Goal: Task Accomplishment & Management: Manage account settings

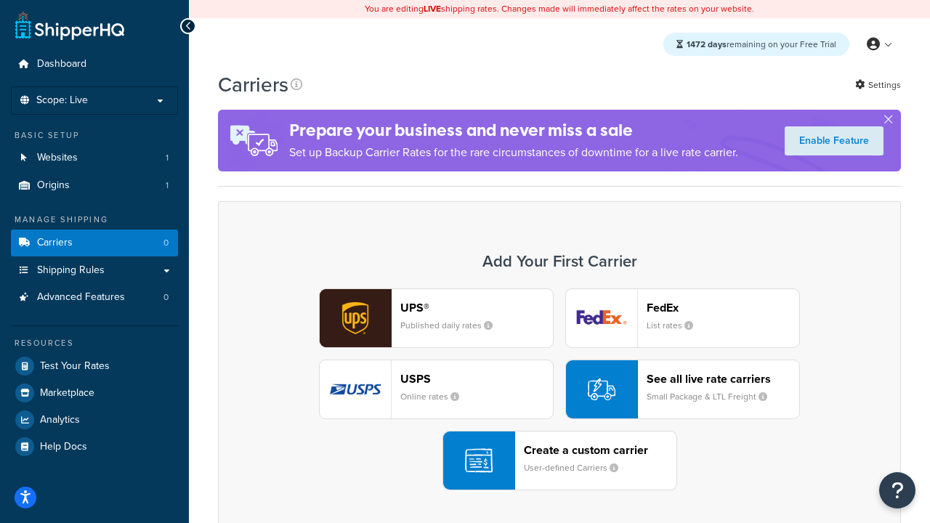
click at [559, 390] on div "UPS® Published daily rates FedEx List rates USPS Online rates See all live rate…" at bounding box center [559, 389] width 652 height 202
click at [723, 308] on header "FedEx" at bounding box center [723, 308] width 153 height 14
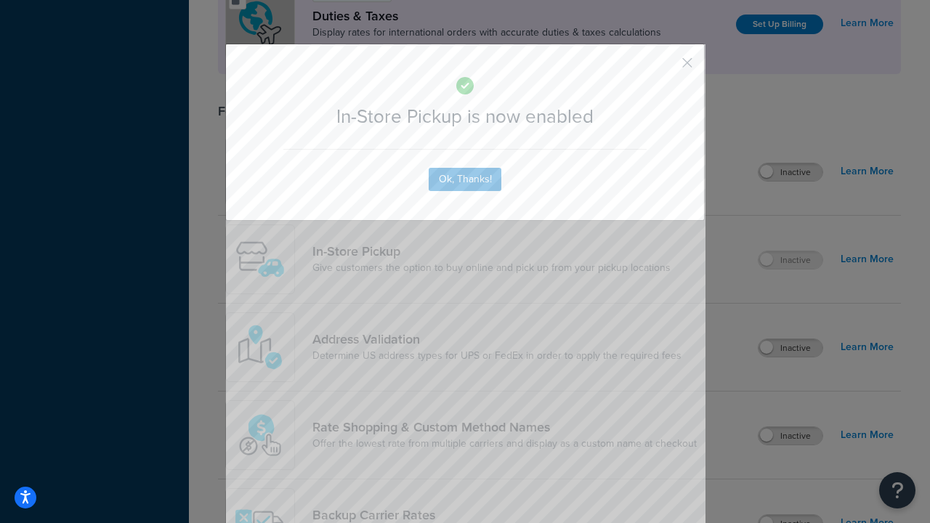
click at [665, 68] on button "button" at bounding box center [666, 68] width 4 height 4
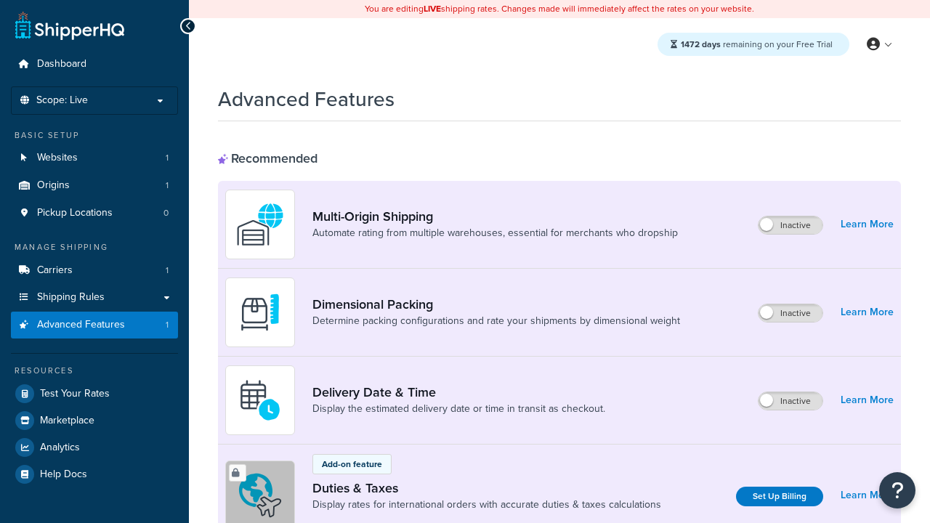
scroll to position [472, 0]
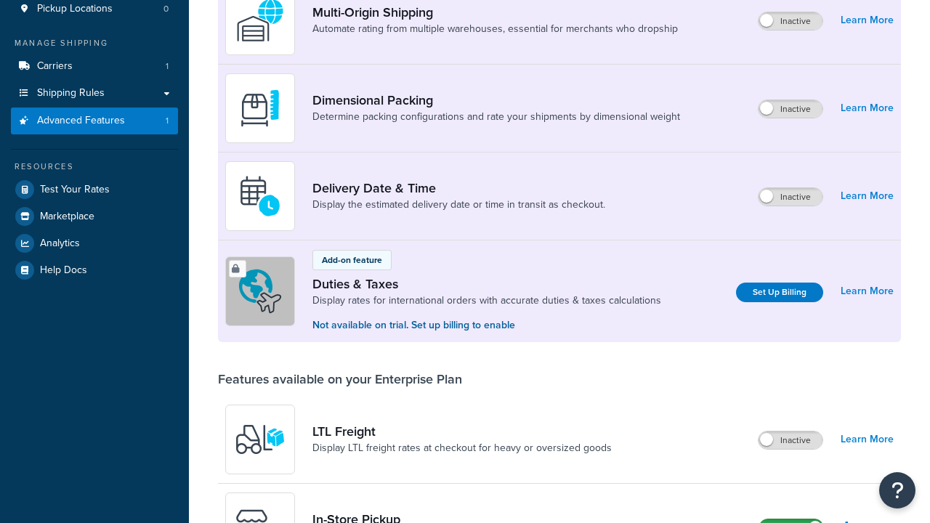
click at [791, 519] on label "Active" at bounding box center [791, 527] width 64 height 17
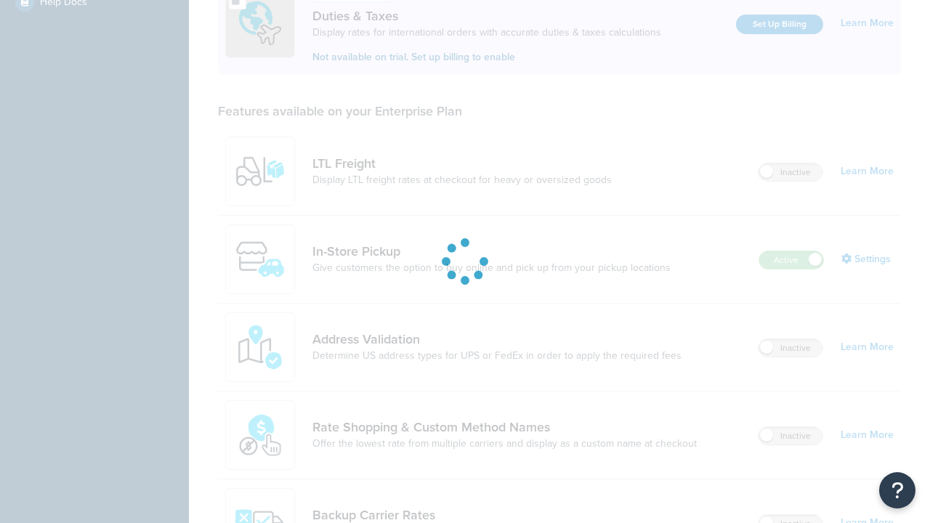
scroll to position [0, 0]
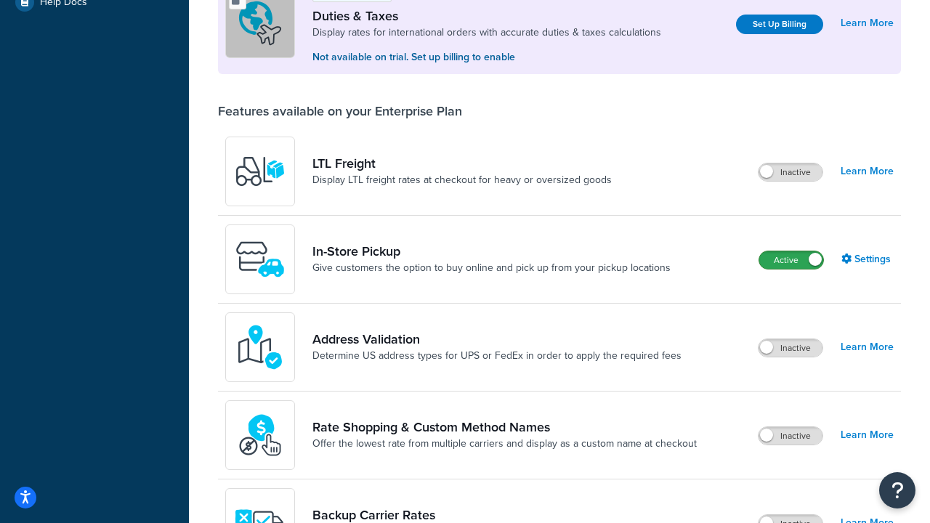
click at [791, 262] on label "Active" at bounding box center [791, 259] width 64 height 17
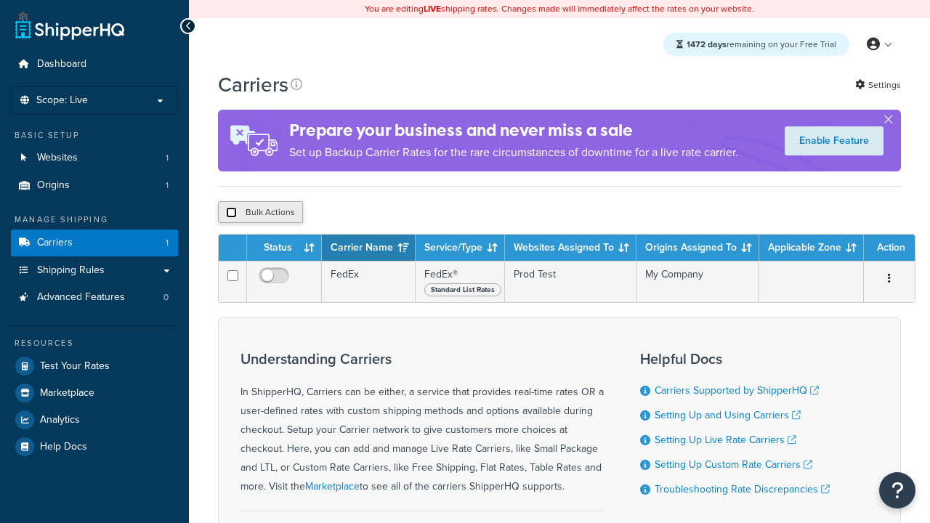
click at [231, 215] on input "checkbox" at bounding box center [231, 212] width 11 height 11
checkbox input "true"
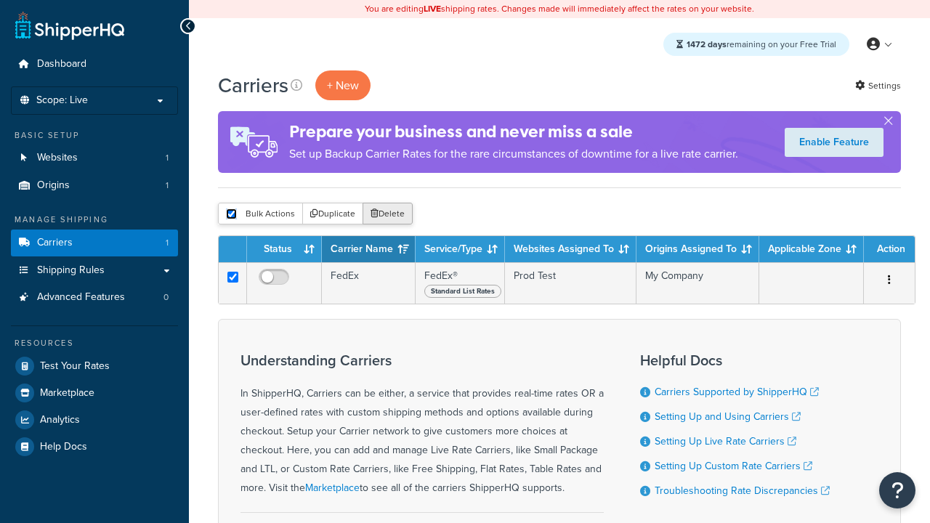
click at [386, 215] on button "Delete" at bounding box center [388, 214] width 50 height 22
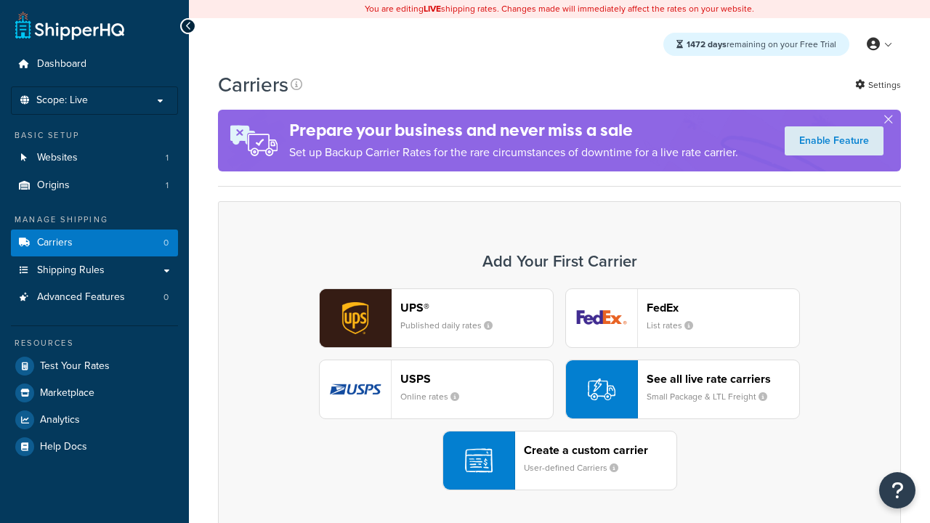
click at [559, 390] on div "UPS® Published daily rates FedEx List rates USPS Online rates See all live rate…" at bounding box center [559, 389] width 652 height 202
click at [723, 308] on header "FedEx" at bounding box center [723, 308] width 153 height 14
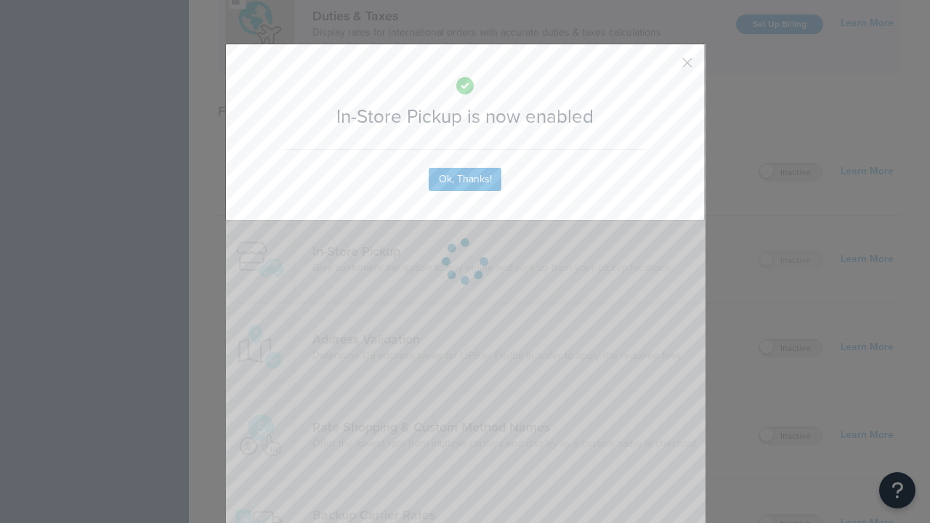
click at [665, 68] on button "button" at bounding box center [666, 68] width 4 height 4
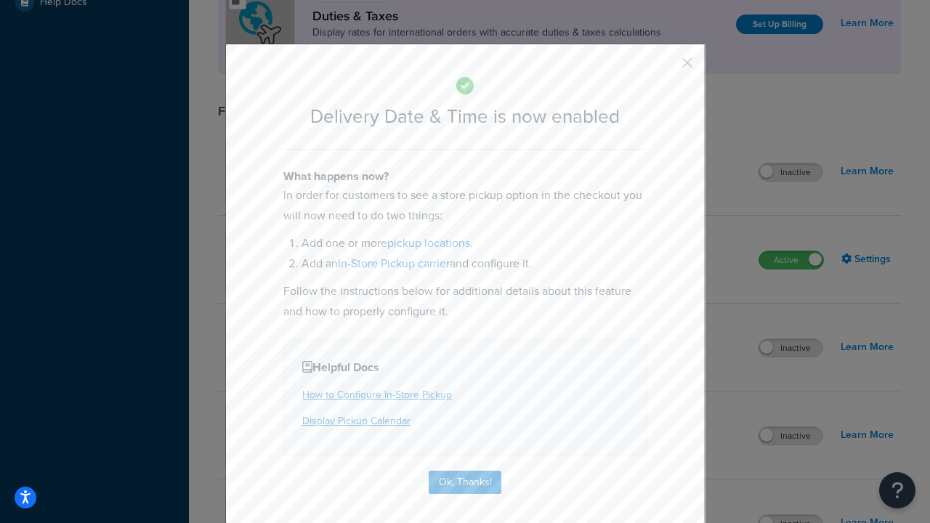
scroll to position [140, 0]
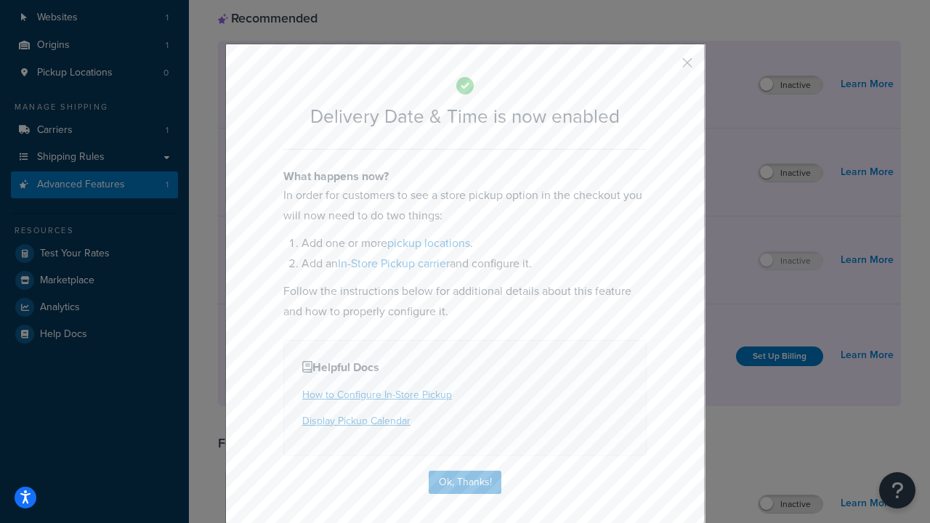
click at [665, 68] on button "button" at bounding box center [666, 68] width 4 height 4
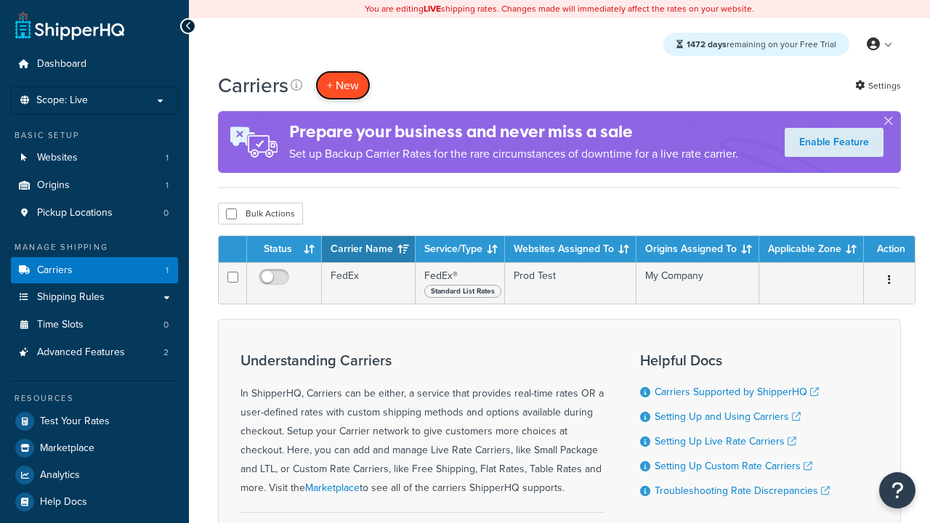
click at [343, 86] on button "+ New" at bounding box center [342, 85] width 55 height 30
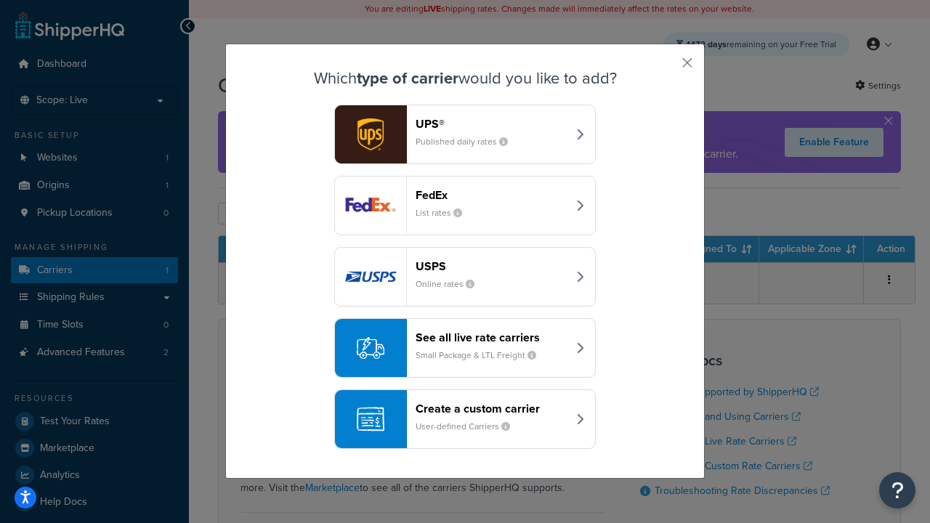
click at [465, 420] on div "Create a custom carrier User-defined Carriers" at bounding box center [492, 419] width 152 height 35
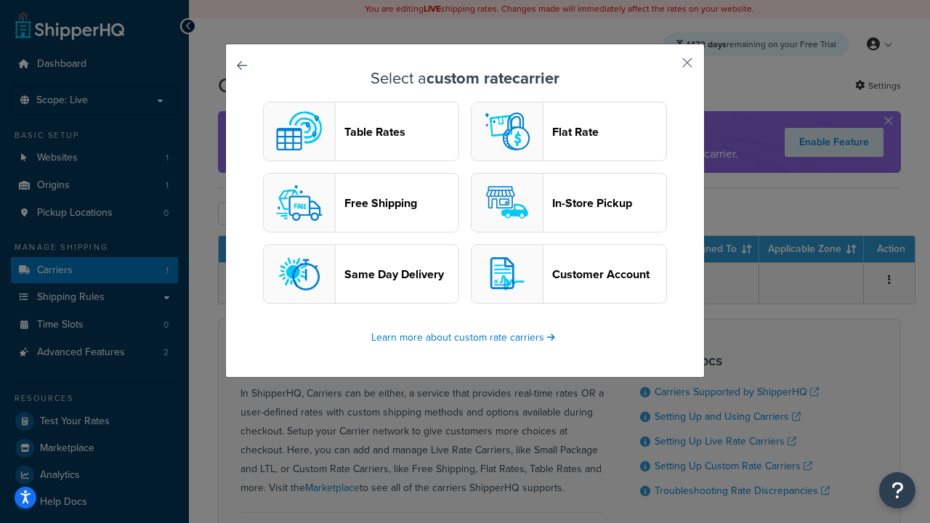
click at [569, 203] on header "In-Store Pickup" at bounding box center [609, 203] width 114 height 14
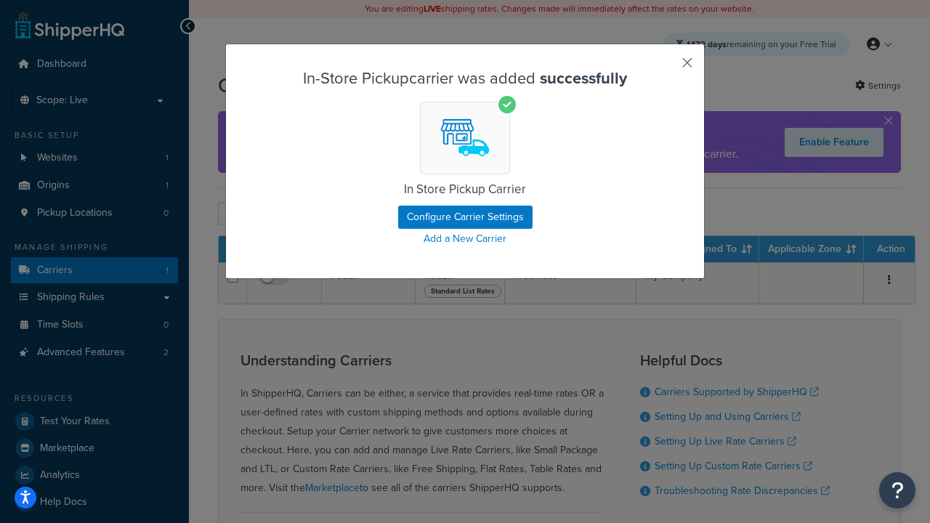
click at [665, 68] on button "button" at bounding box center [666, 68] width 4 height 4
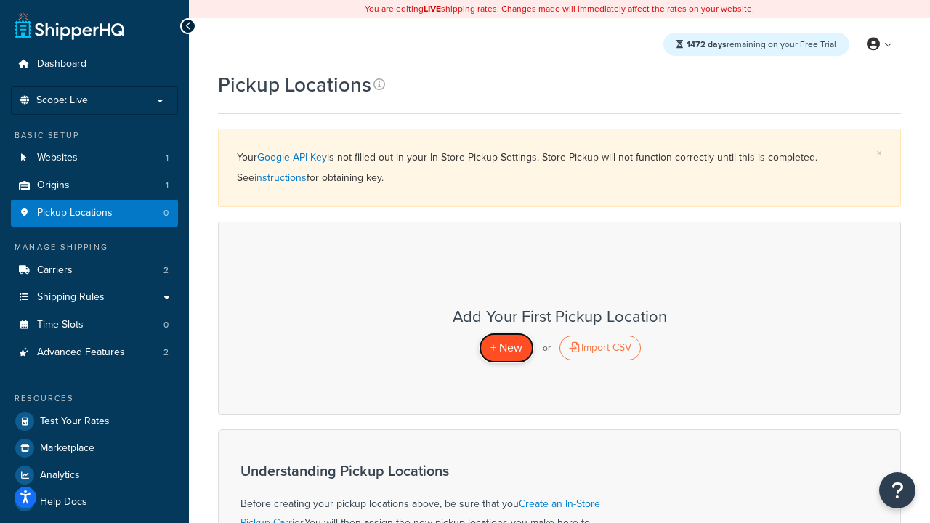
click at [506, 348] on span "+ New" at bounding box center [506, 347] width 32 height 17
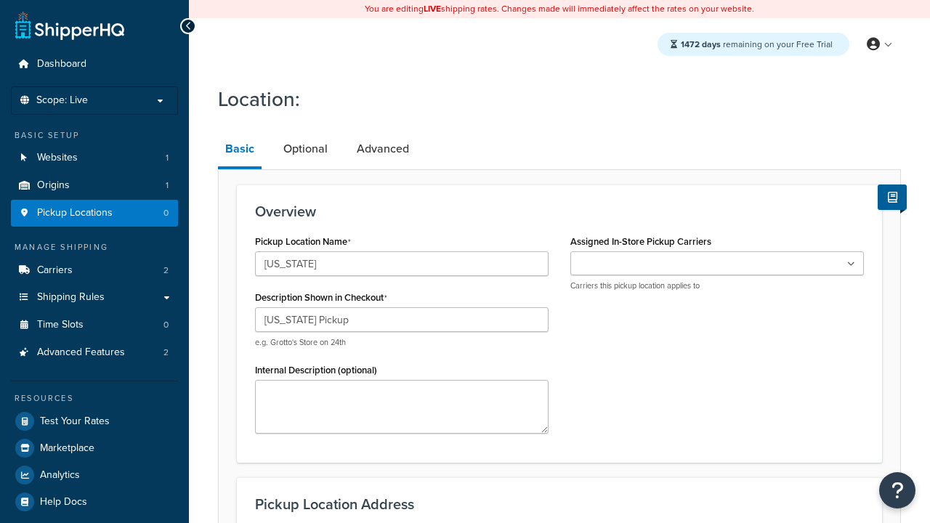
type input "[US_STATE] Pickup"
click at [717, 264] on ul at bounding box center [717, 263] width 294 height 24
type input "[STREET_ADDRESS][PERSON_NAME]"
type input "Suite B"
type input "Irvine"
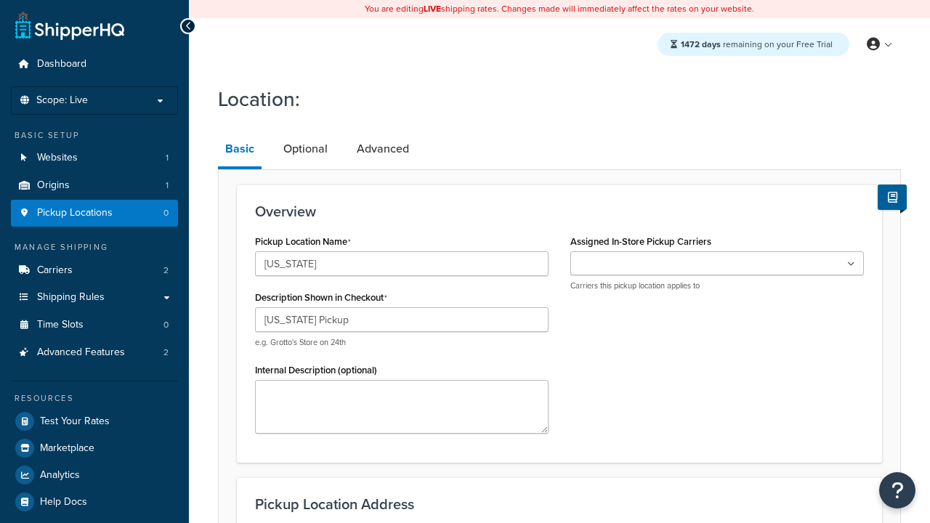
select select "5"
type input "Irvine"
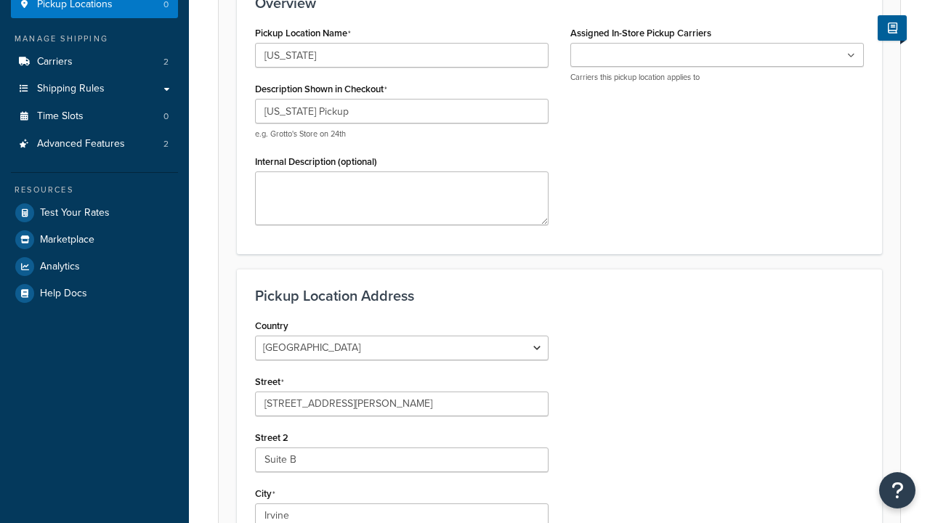
type input "92612"
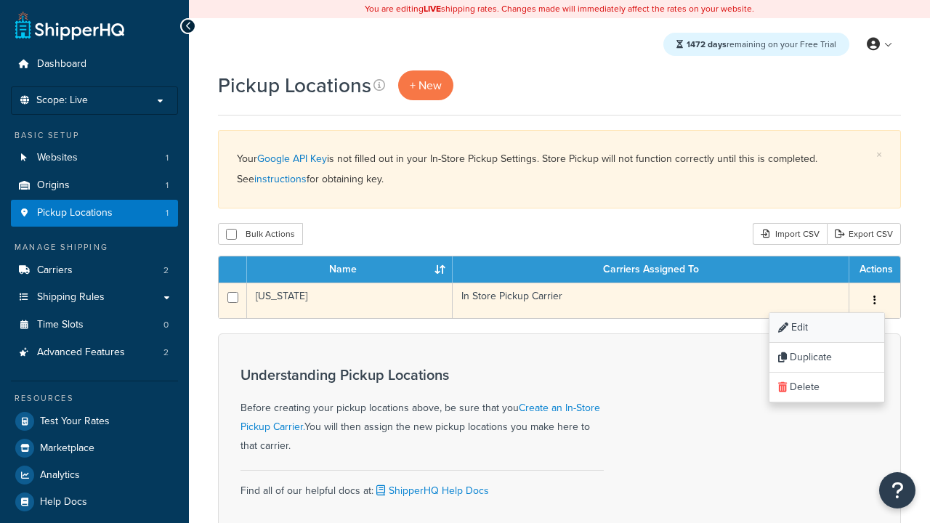
click at [826, 329] on link "Edit" at bounding box center [826, 328] width 115 height 30
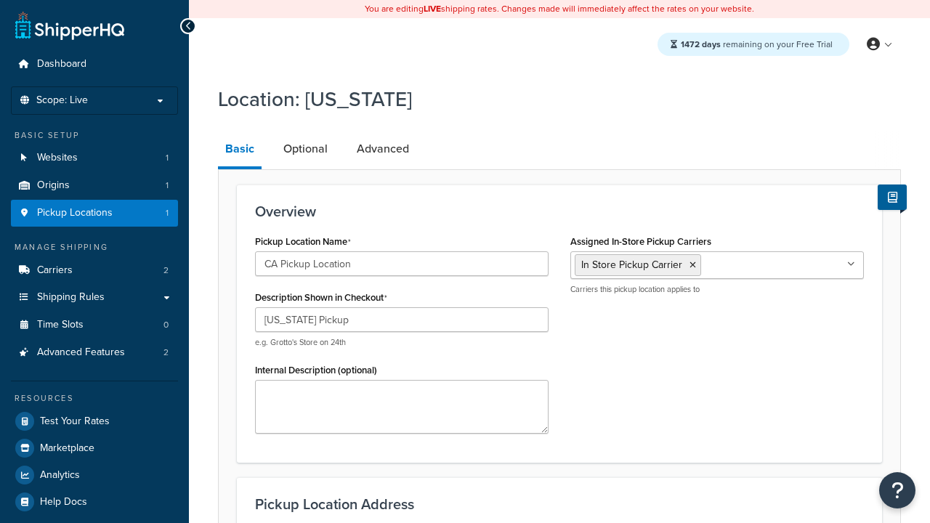
select select "5"
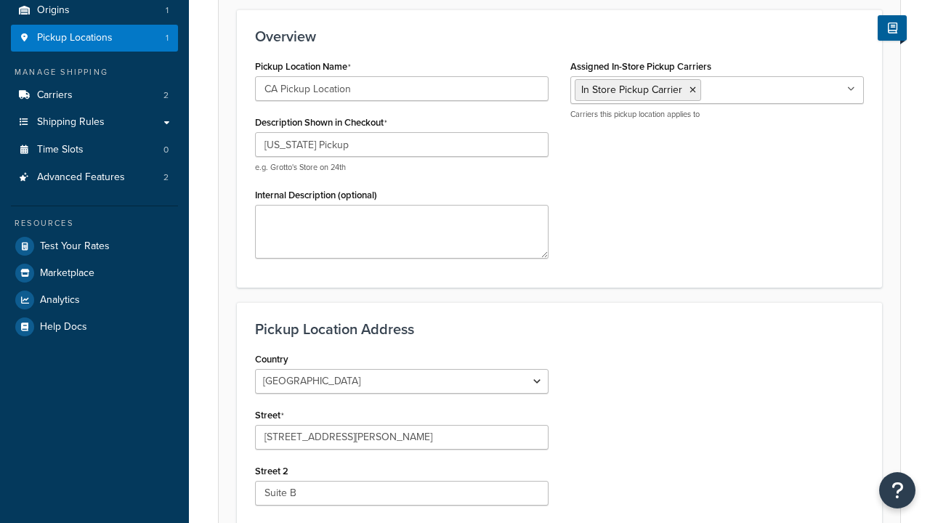
type input "CA Pickup Location"
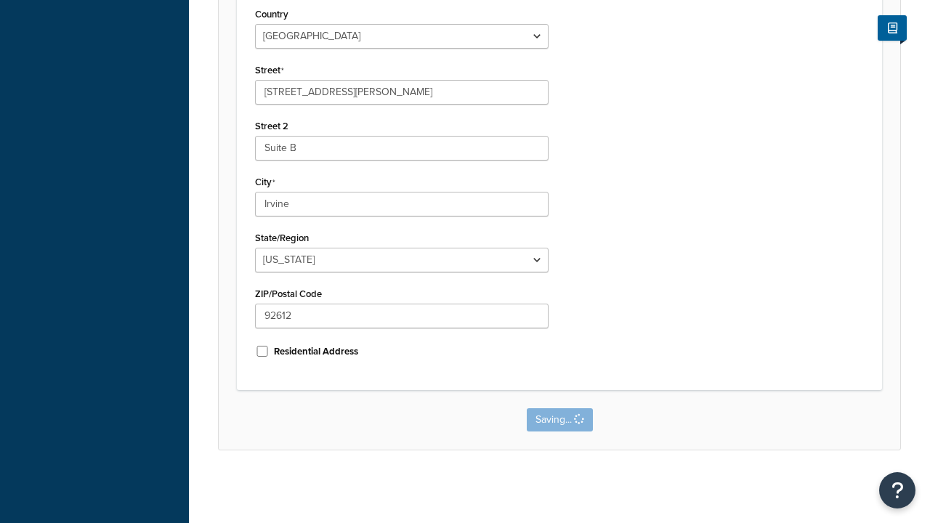
scroll to position [0, 0]
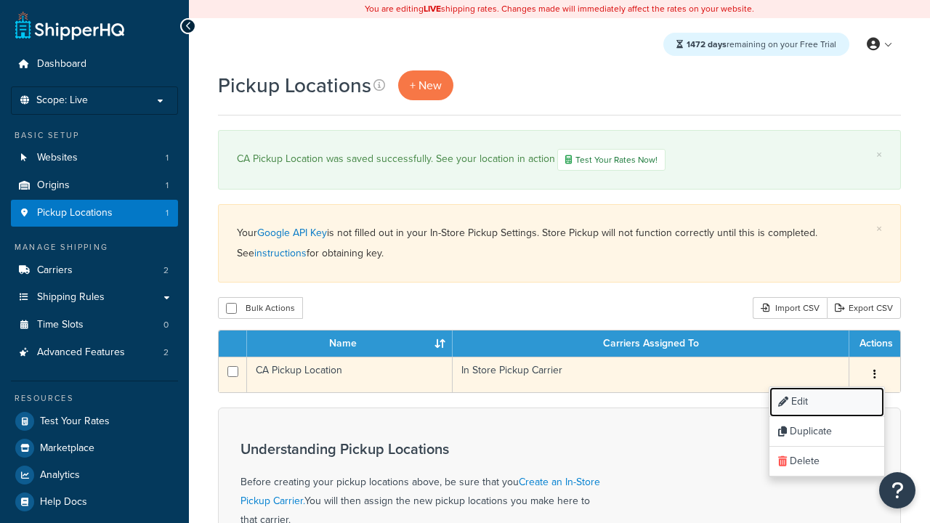
click at [826, 404] on link "Edit" at bounding box center [826, 402] width 115 height 30
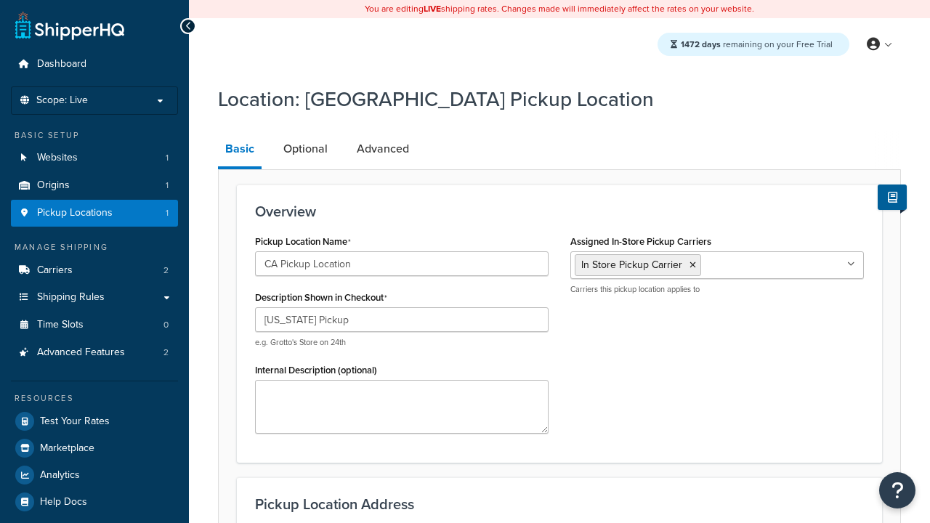
select select "5"
click at [304, 150] on link "Optional" at bounding box center [305, 148] width 59 height 35
select select "5"
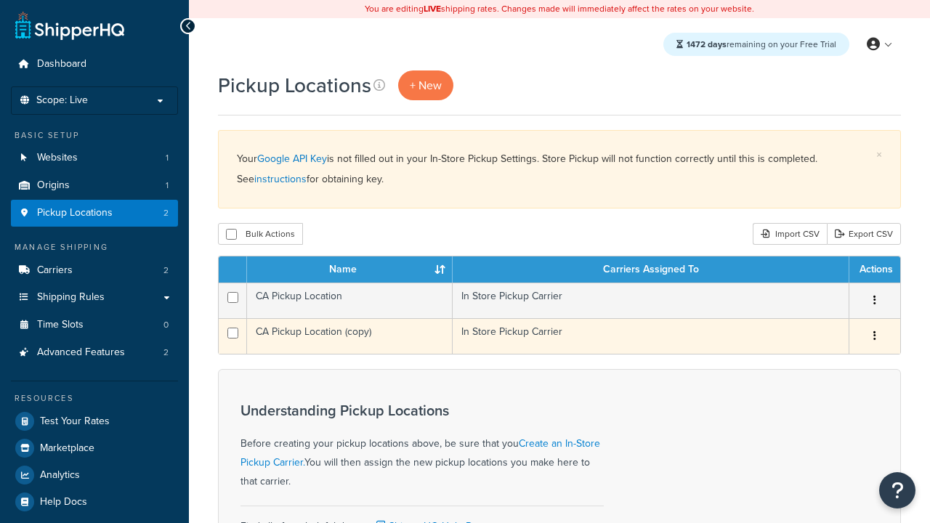
click at [874, 338] on icon "button" at bounding box center [874, 336] width 3 height 10
click at [0, 0] on link "Delete" at bounding box center [0, 0] width 0 height 0
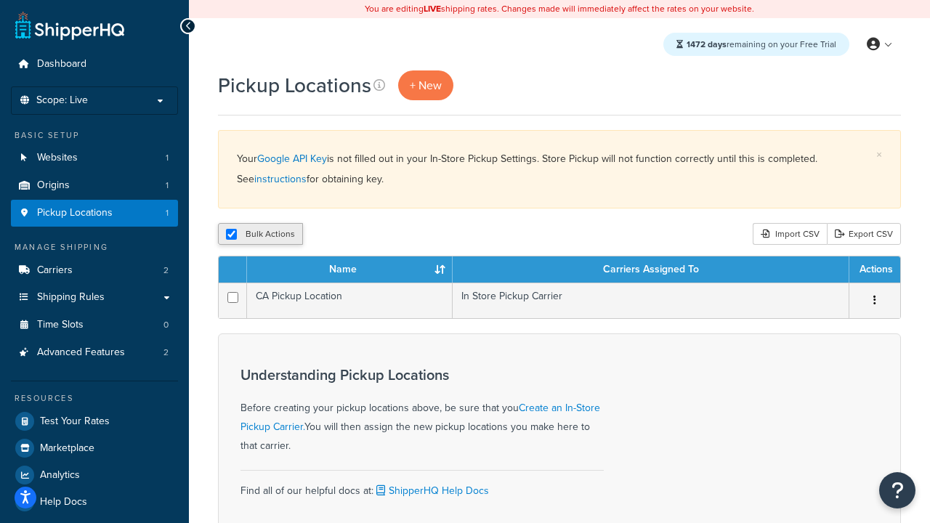
click at [231, 235] on input "checkbox" at bounding box center [231, 234] width 11 height 11
checkbox input "false"
click at [231, 235] on input "checkbox" at bounding box center [231, 234] width 11 height 11
checkbox input "true"
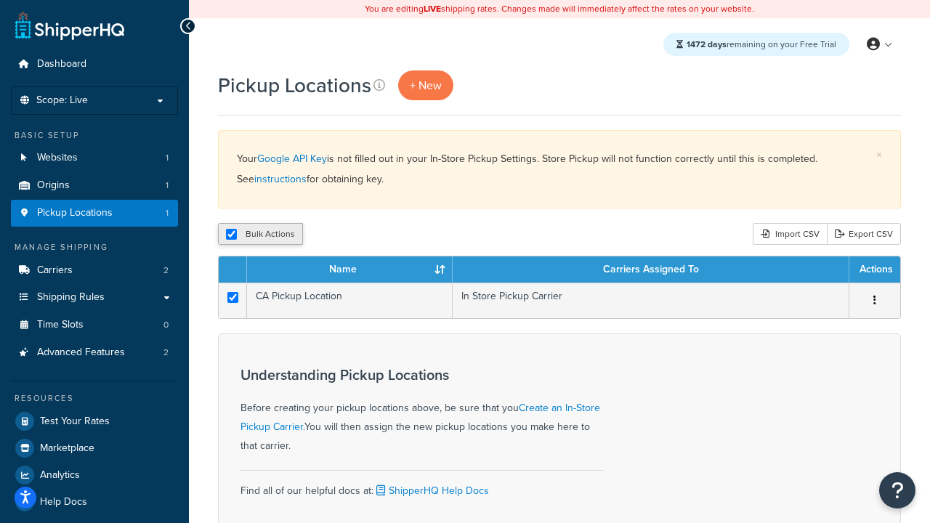
checkbox input "true"
click at [386, 235] on button "Delete" at bounding box center [388, 234] width 50 height 22
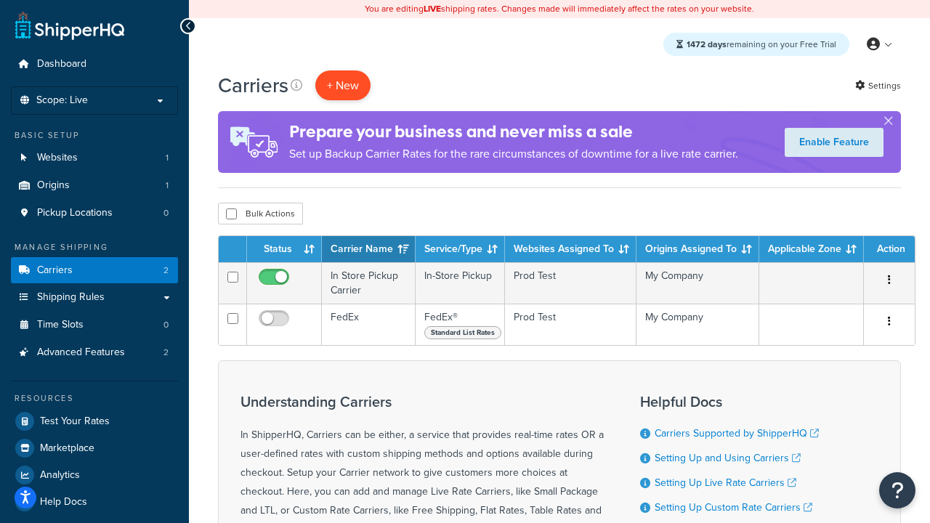
click at [343, 86] on button "+ New" at bounding box center [342, 85] width 55 height 30
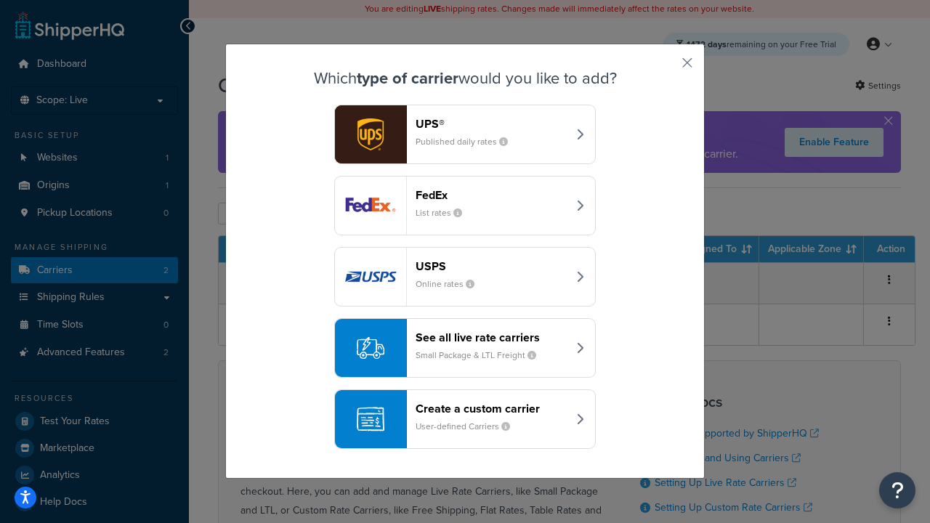
click at [465, 420] on div "Create a custom carrier User-defined Carriers" at bounding box center [492, 419] width 152 height 35
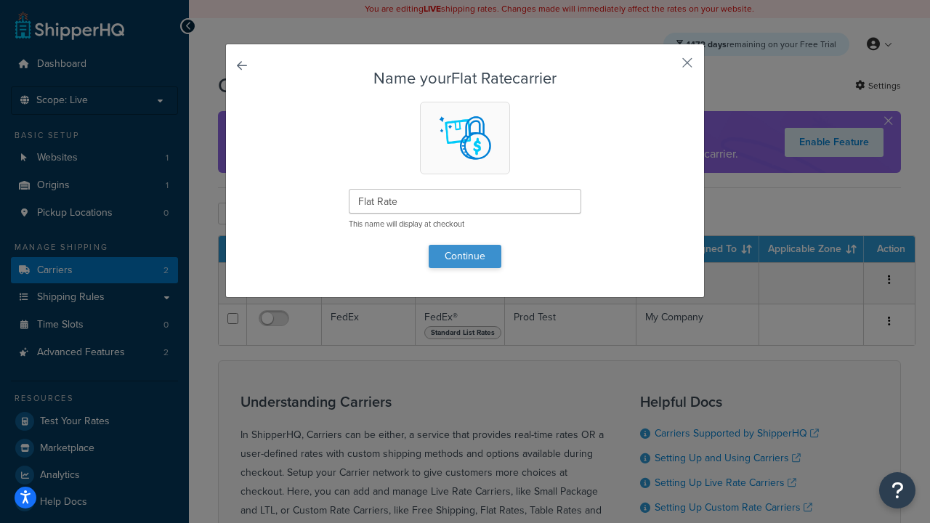
type input "Flat Rate"
click at [465, 256] on button "Continue" at bounding box center [465, 256] width 73 height 23
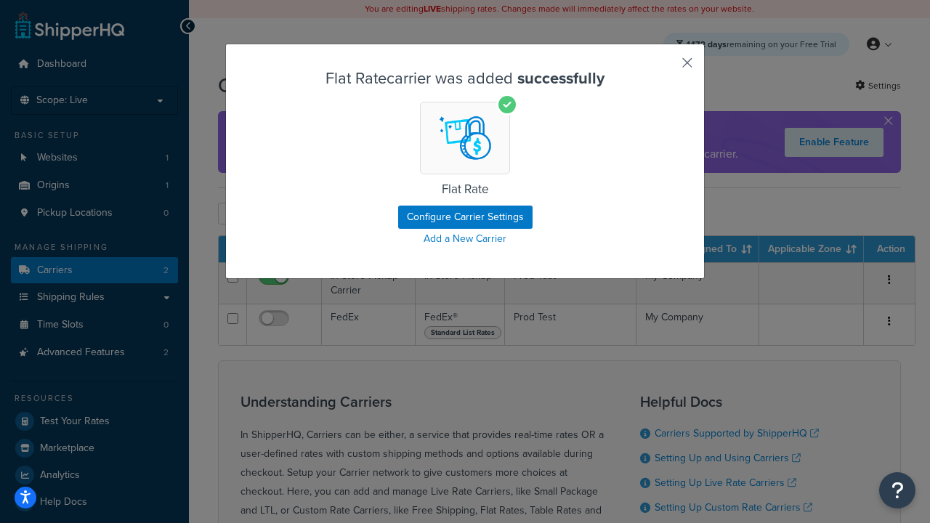
click at [665, 68] on button "button" at bounding box center [666, 68] width 4 height 4
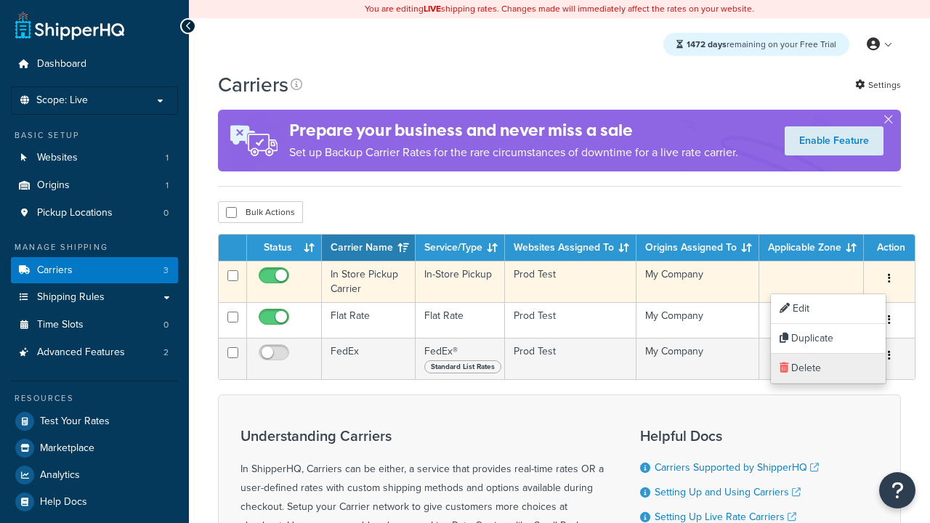
click at [827, 368] on link "Delete" at bounding box center [828, 369] width 115 height 30
